Goal: Complete application form

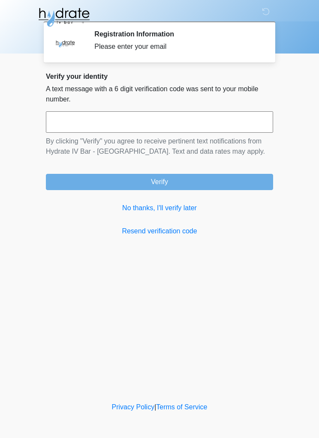
click at [153, 205] on link "No thanks, I'll verify later" at bounding box center [159, 208] width 227 height 10
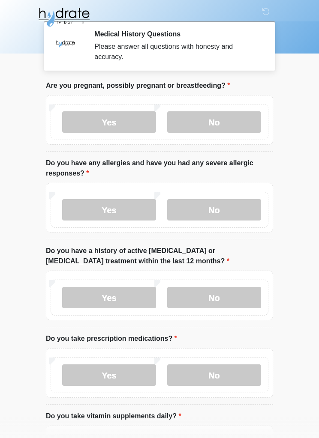
click at [234, 117] on label "No" at bounding box center [214, 121] width 94 height 21
click at [226, 211] on label "No" at bounding box center [214, 209] width 94 height 21
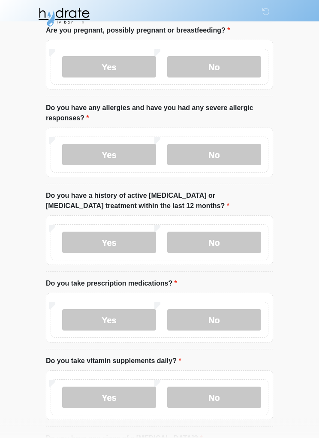
scroll to position [56, 0]
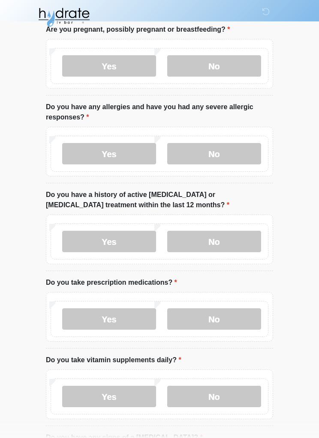
click at [117, 247] on label "Yes" at bounding box center [109, 241] width 94 height 21
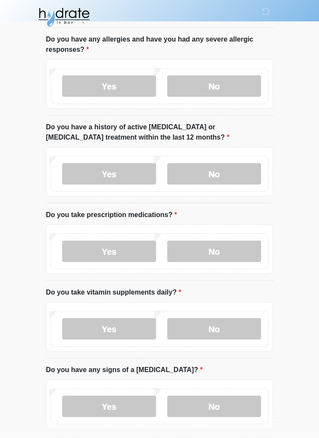
scroll to position [141, 0]
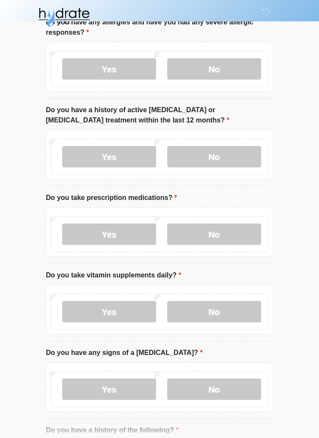
click at [117, 235] on label "Yes" at bounding box center [109, 234] width 94 height 21
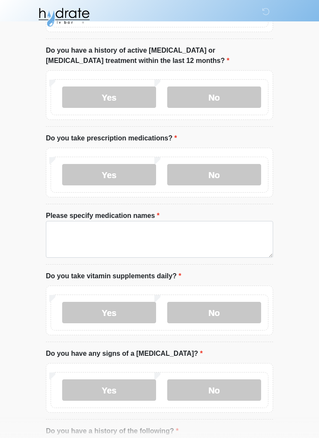
scroll to position [202, 0]
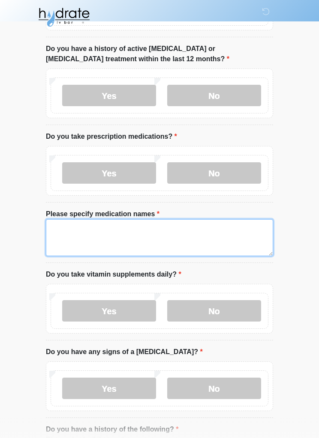
click at [140, 241] on textarea "Please specify medication names" at bounding box center [159, 237] width 227 height 37
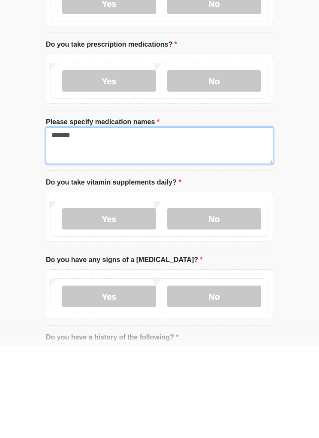
type textarea "******"
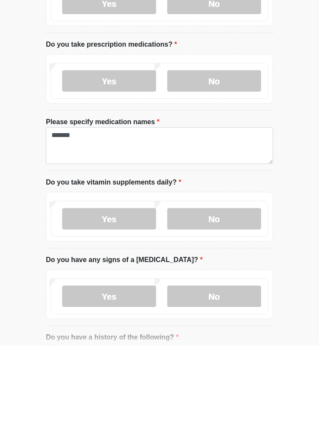
click at [116, 300] on label "Yes" at bounding box center [109, 310] width 94 height 21
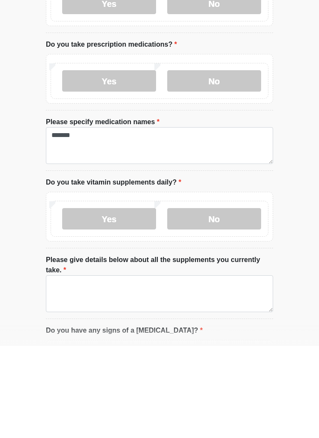
scroll to position [294, 0]
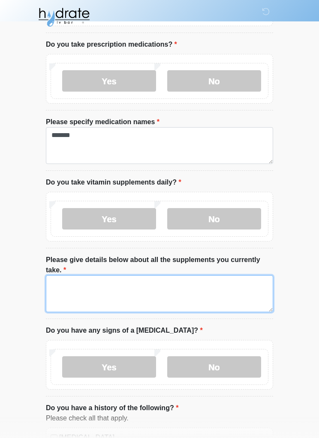
click at [99, 289] on textarea "Please give details below about all the supplements you currently take." at bounding box center [159, 293] width 227 height 37
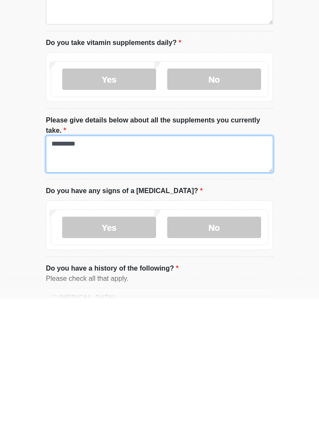
type textarea "********"
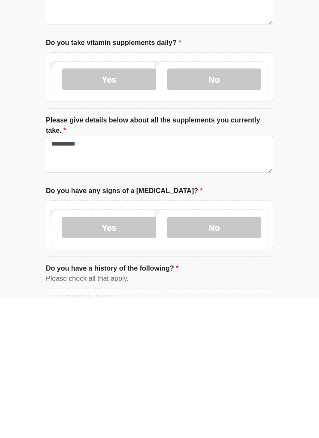
click at [223, 356] on label "No" at bounding box center [214, 366] width 94 height 21
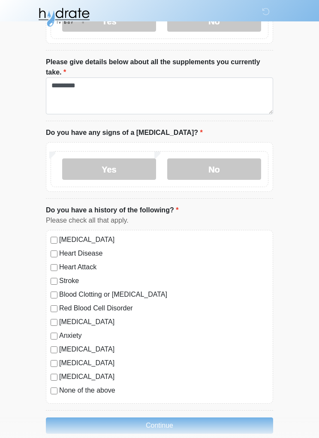
scroll to position [504, 0]
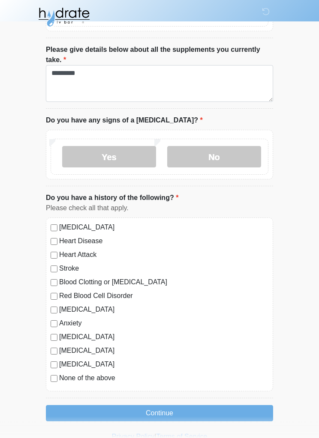
click at [210, 411] on button "Continue" at bounding box center [159, 414] width 227 height 16
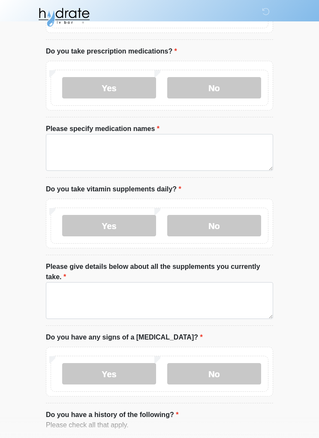
scroll to position [0, 0]
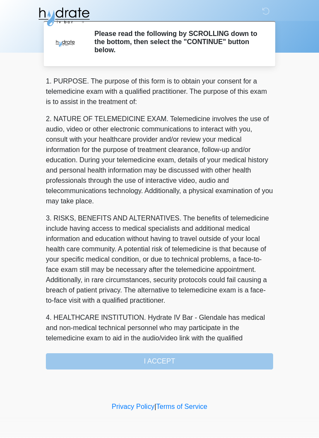
click at [238, 361] on div "1. PURPOSE. The purpose of this form is to obtain your consent for a telemedici…" at bounding box center [159, 223] width 227 height 293
click at [179, 363] on div "1. PURPOSE. The purpose of this form is to obtain your consent for a telemedici…" at bounding box center [159, 223] width 227 height 293
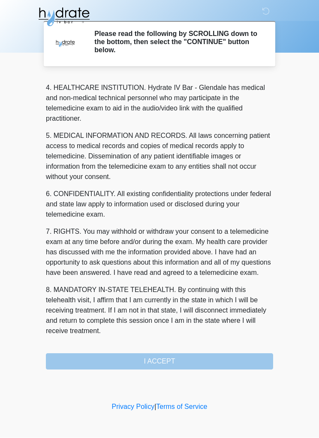
scroll to position [250, 0]
click at [178, 366] on button "I ACCEPT" at bounding box center [159, 362] width 227 height 16
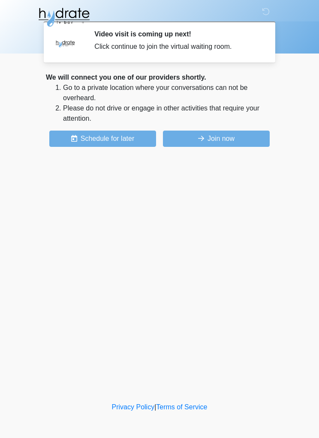
click at [237, 140] on button "Join now" at bounding box center [216, 139] width 107 height 16
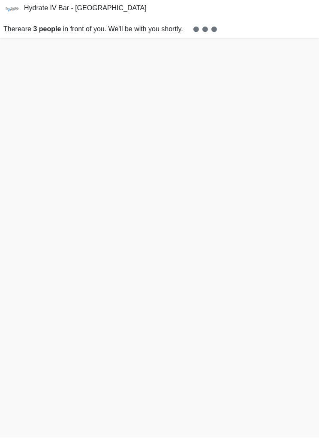
scroll to position [27, 0]
